Goal: Download file/media

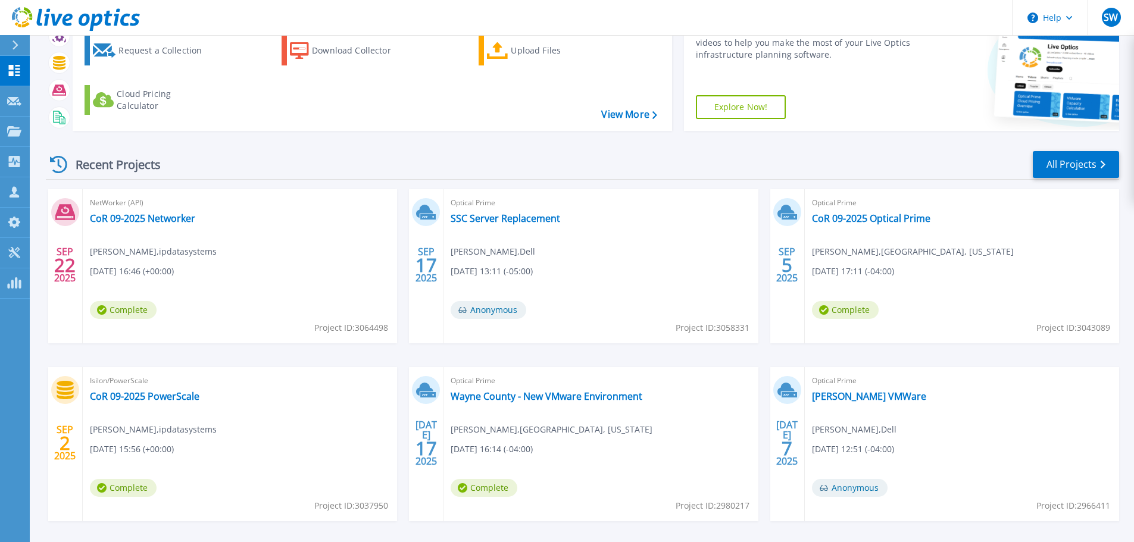
scroll to position [117, 0]
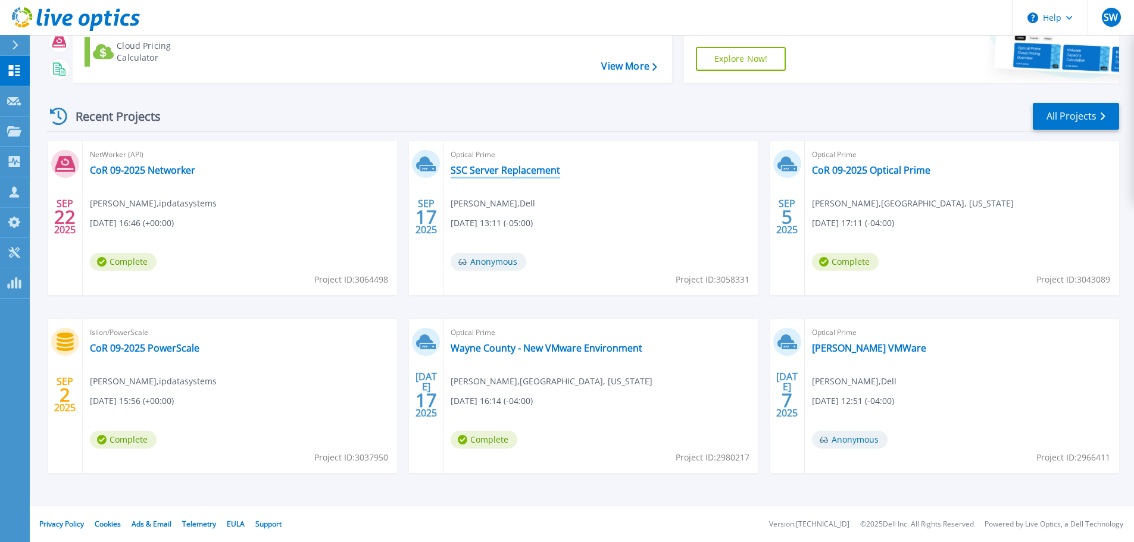
click at [503, 172] on link "SSC Server Replacement" at bounding box center [506, 170] width 110 height 12
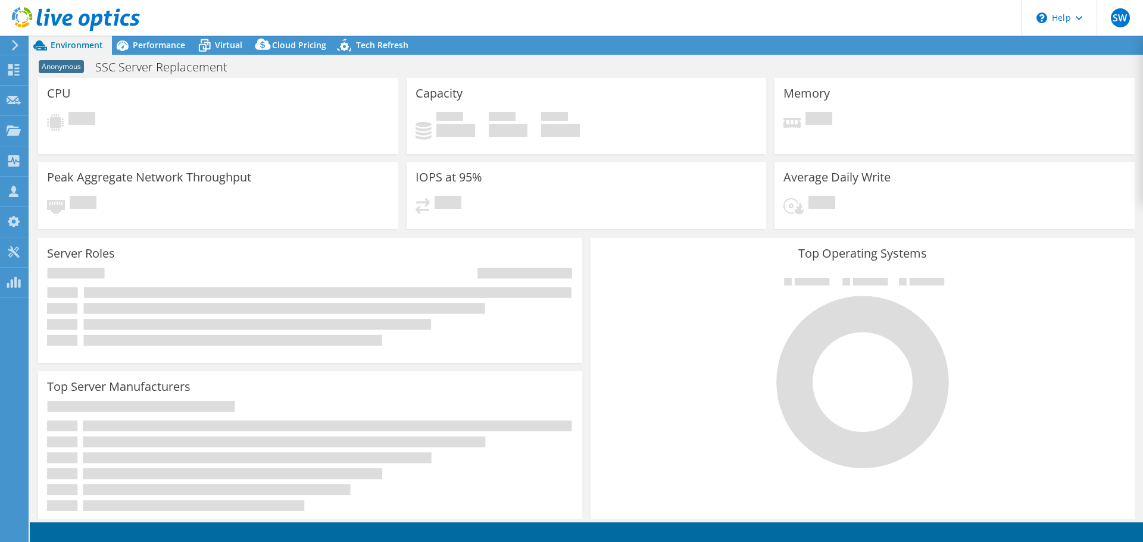
select select "USD"
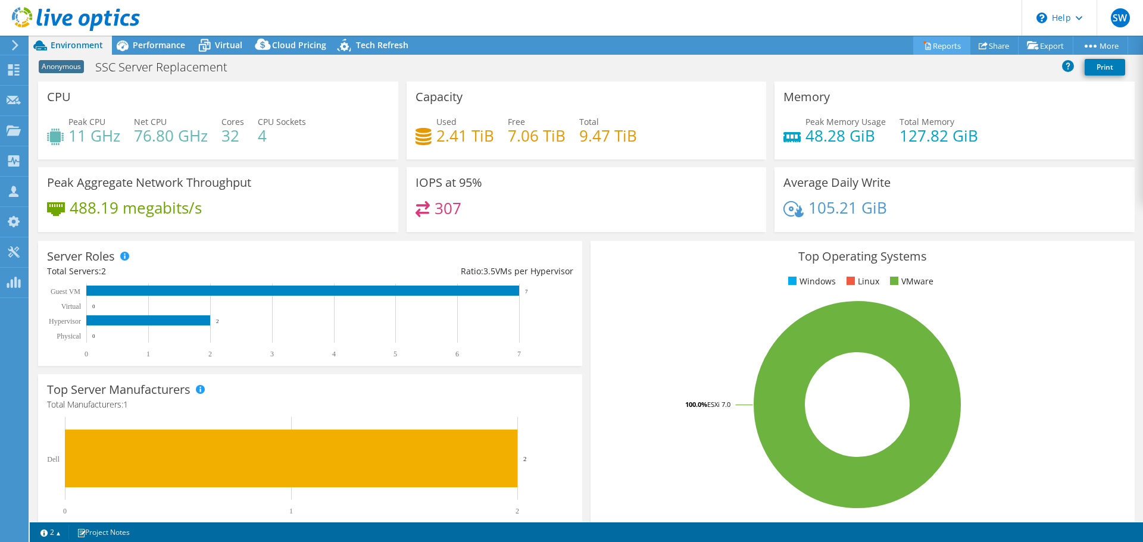
click at [937, 43] on link "Reports" at bounding box center [941, 45] width 57 height 18
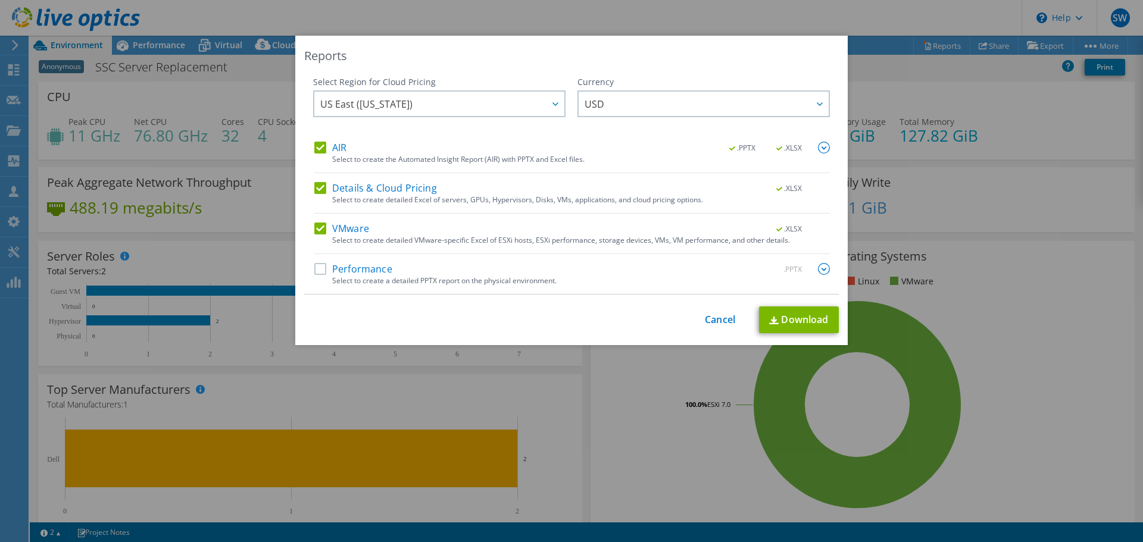
click at [317, 272] on label "Performance" at bounding box center [353, 269] width 78 height 12
click at [0, 0] on input "Performance" at bounding box center [0, 0] width 0 height 0
click at [797, 320] on link "Download" at bounding box center [799, 320] width 80 height 27
click at [706, 319] on link "Cancel" at bounding box center [720, 319] width 30 height 11
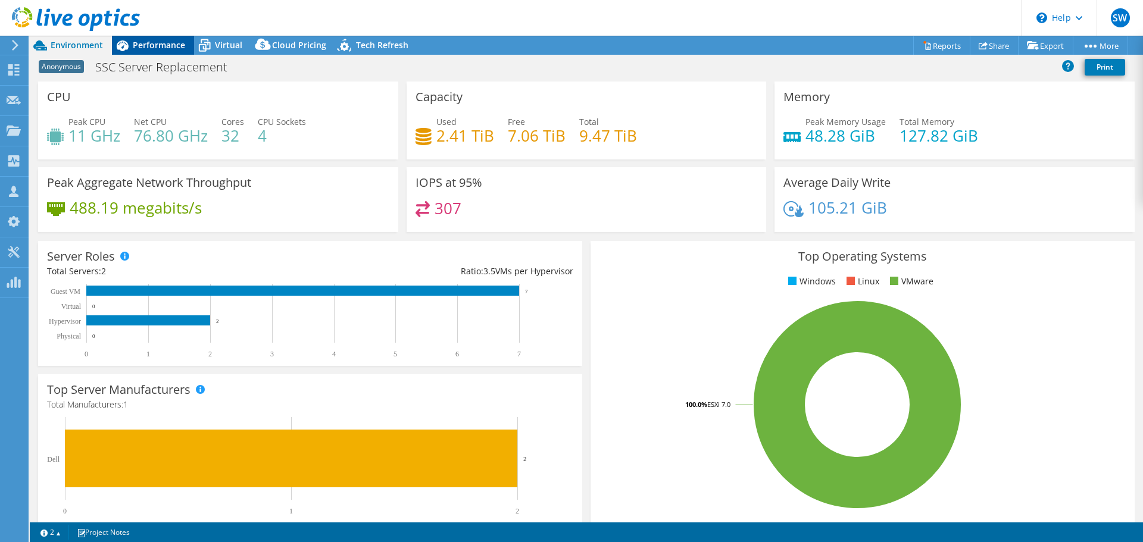
click at [164, 42] on span "Performance" at bounding box center [159, 44] width 52 height 11
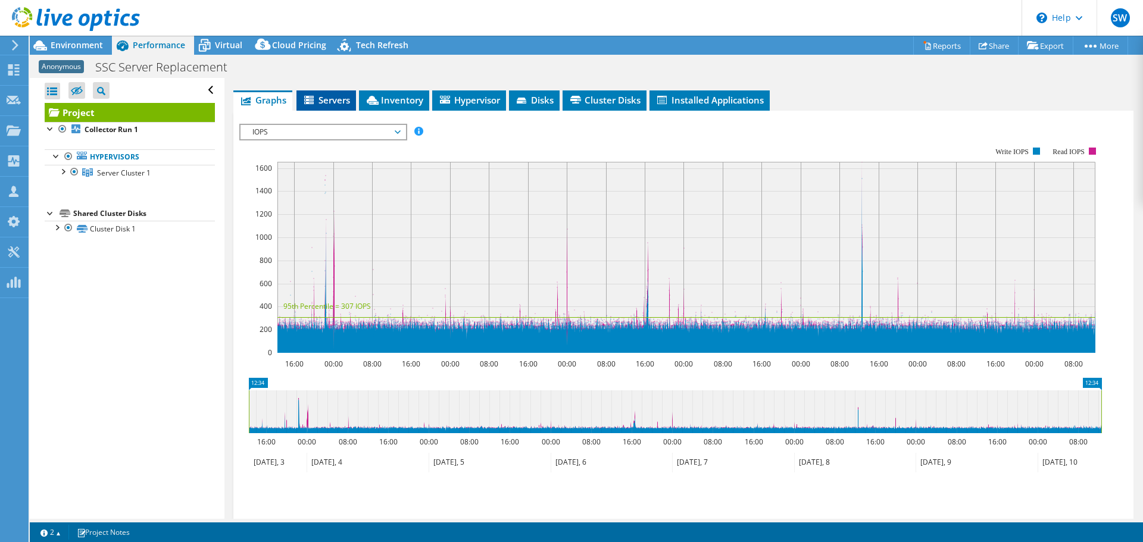
click at [335, 106] on li "Servers" at bounding box center [327, 101] width 60 height 20
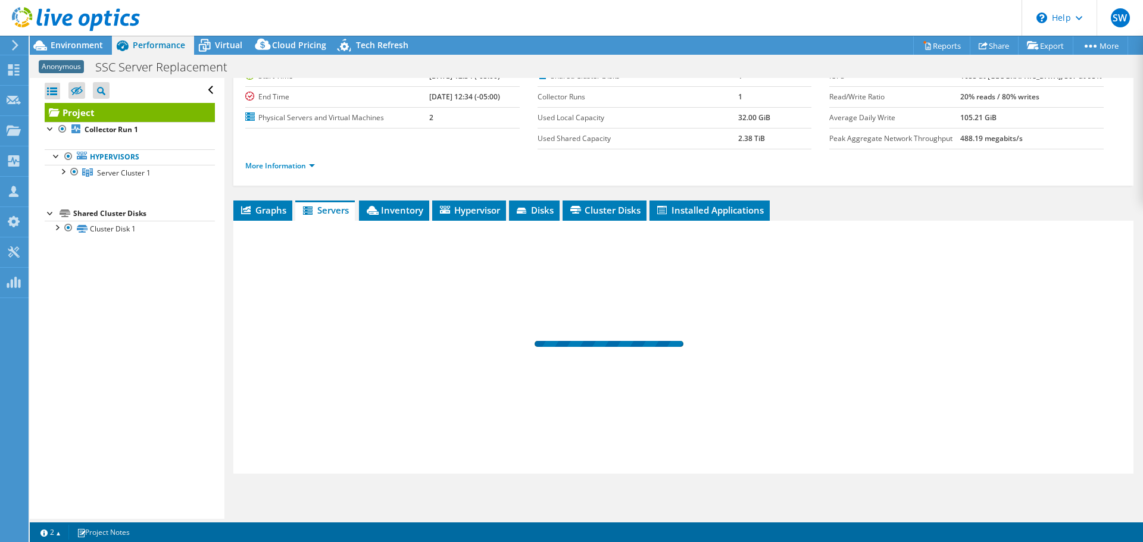
scroll to position [68, 0]
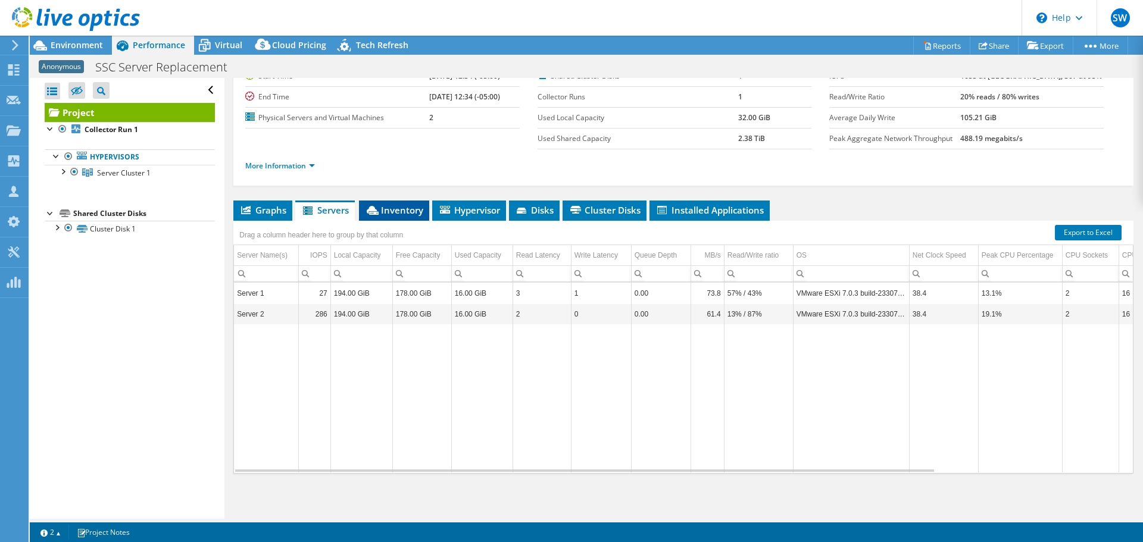
click at [404, 212] on span "Inventory" at bounding box center [394, 210] width 58 height 12
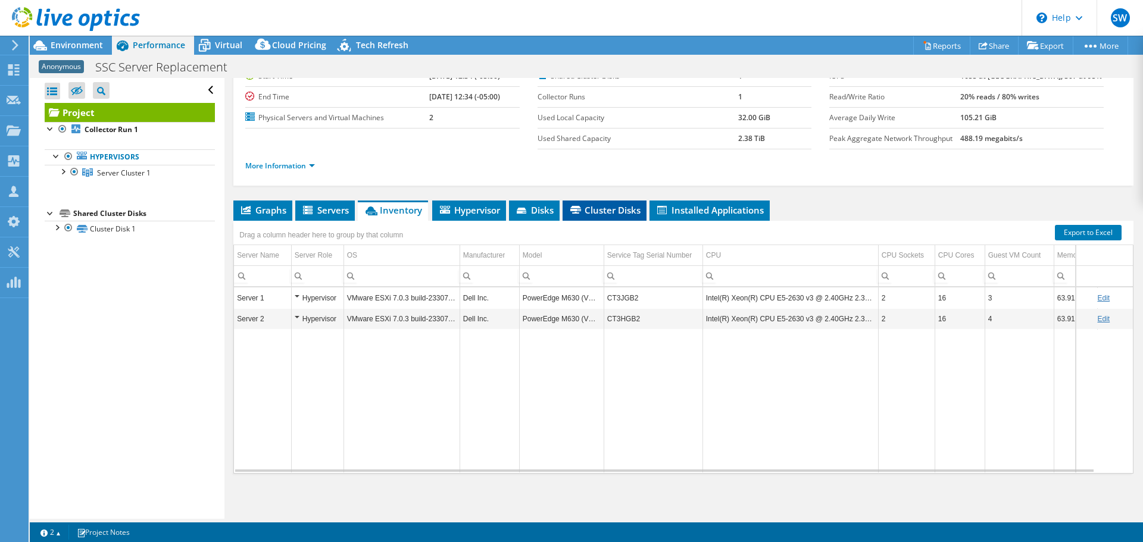
click at [600, 208] on span "Cluster Disks" at bounding box center [605, 210] width 72 height 12
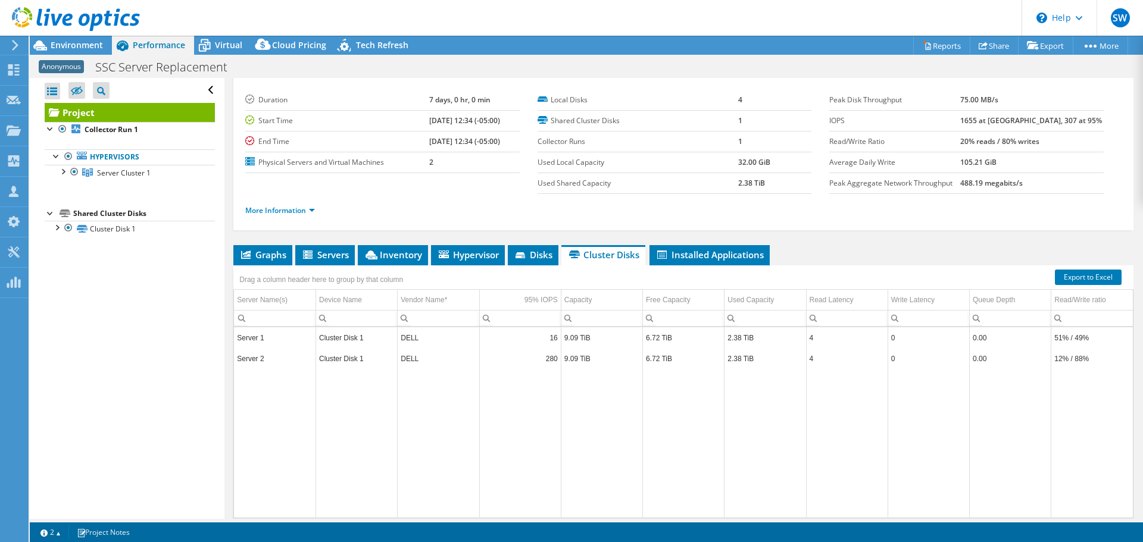
scroll to position [0, 0]
